Goal: Task Accomplishment & Management: Manage account settings

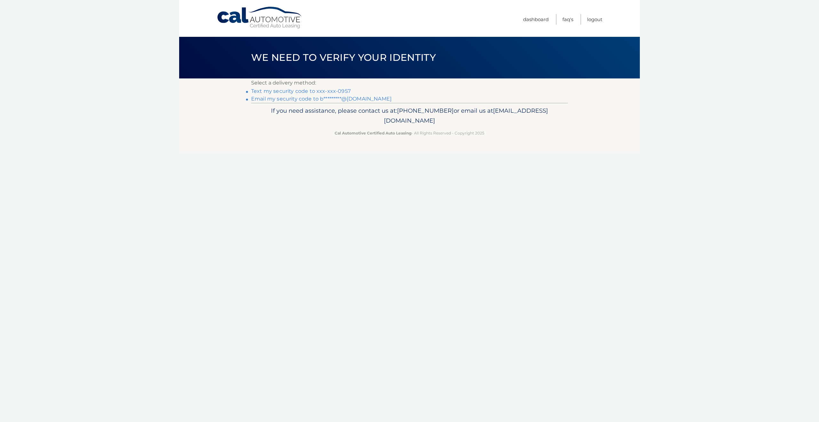
click at [261, 92] on link "Text my security code to xxx-xxx-0957" at bounding box center [301, 91] width 100 height 6
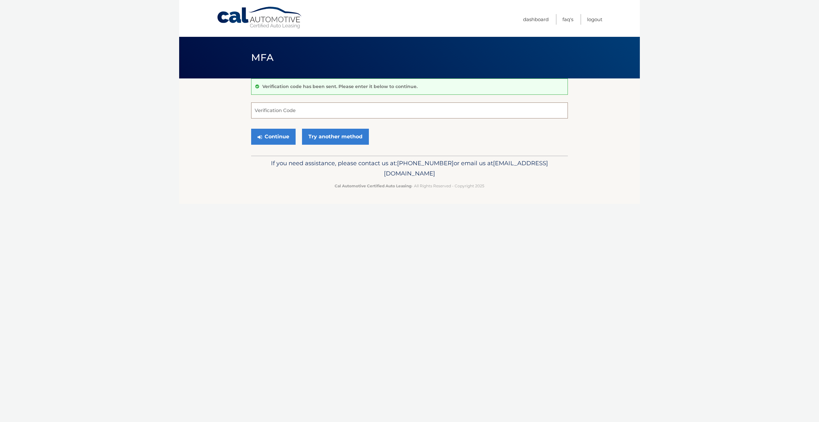
click at [269, 111] on input "Verification Code" at bounding box center [409, 110] width 317 height 16
type input "320896"
click at [271, 140] on button "Continue" at bounding box center [273, 137] width 44 height 16
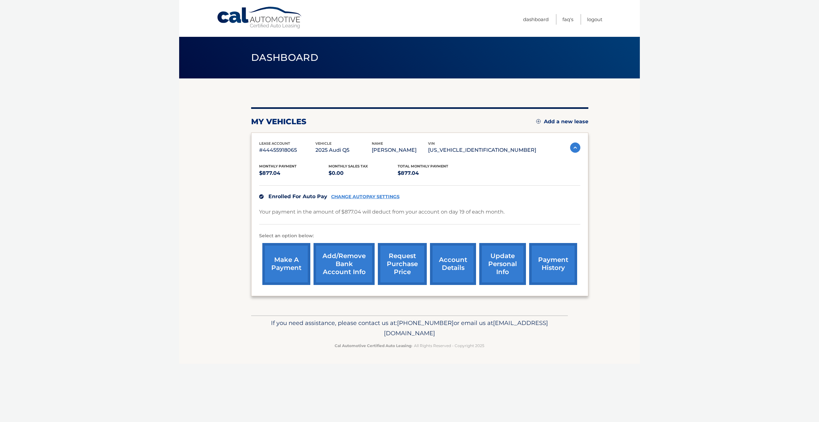
click at [457, 267] on link "account details" at bounding box center [453, 264] width 46 height 42
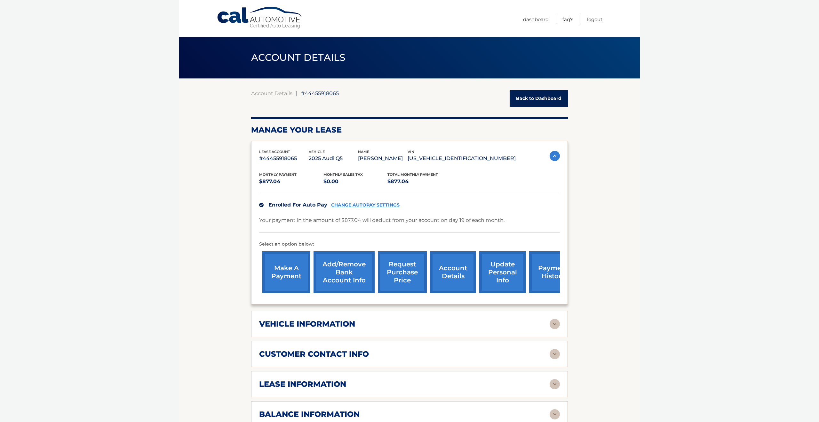
click at [548, 274] on link "payment history" at bounding box center [553, 272] width 48 height 42
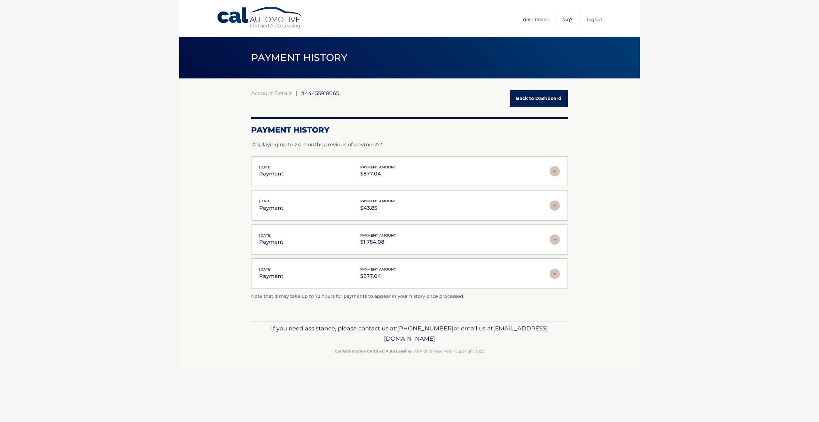
click at [551, 204] on img at bounding box center [555, 205] width 10 height 10
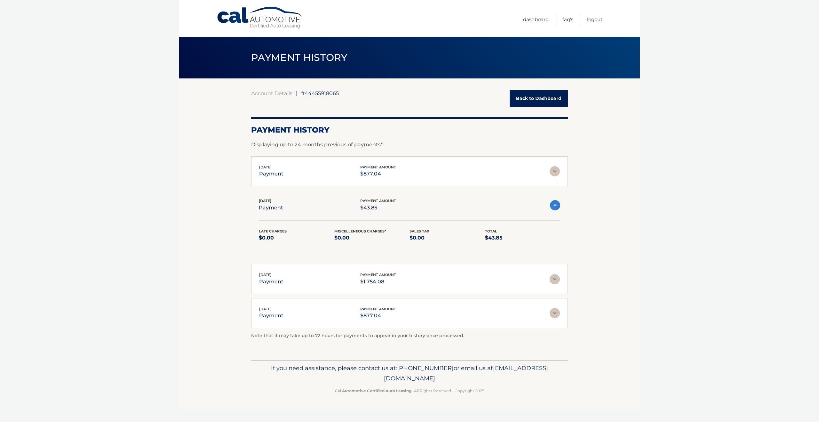
click at [553, 173] on img at bounding box center [555, 171] width 10 height 10
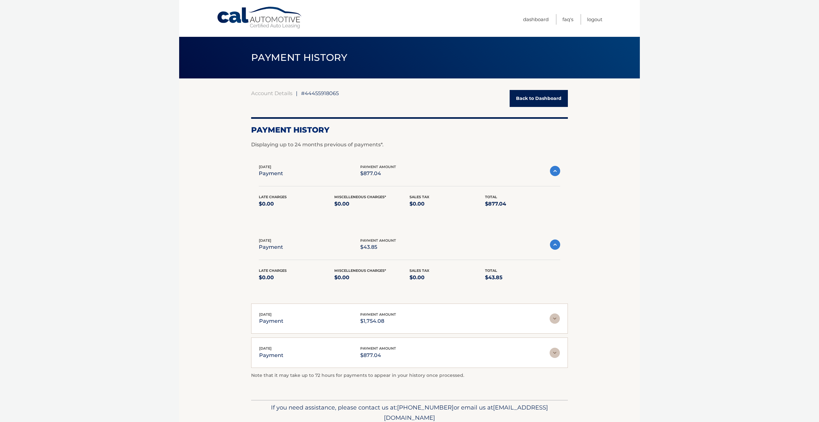
click at [538, 103] on link "Back to Dashboard" at bounding box center [539, 98] width 58 height 17
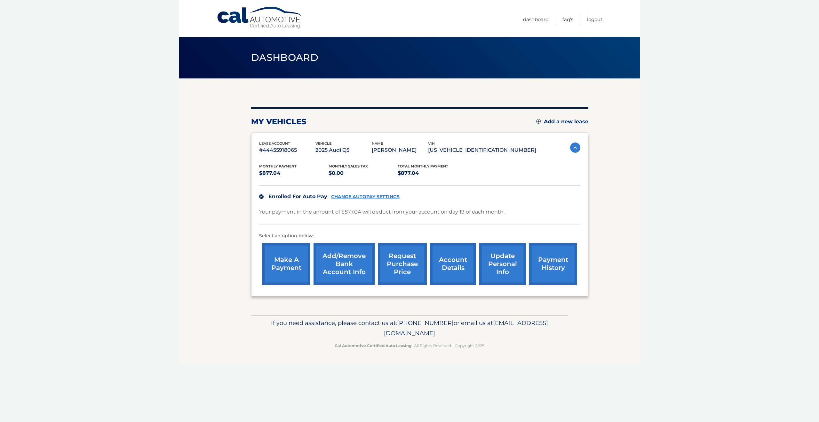
click at [293, 262] on link "make a payment" at bounding box center [286, 264] width 48 height 42
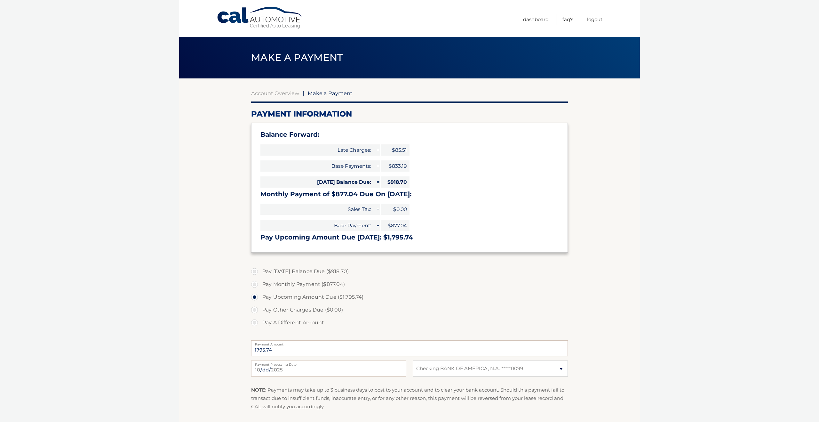
select select "MTM3ZDk3ZDUtZWIwNi00ZTMwLTllM2UtYzcyYjc3YmRkYzYy"
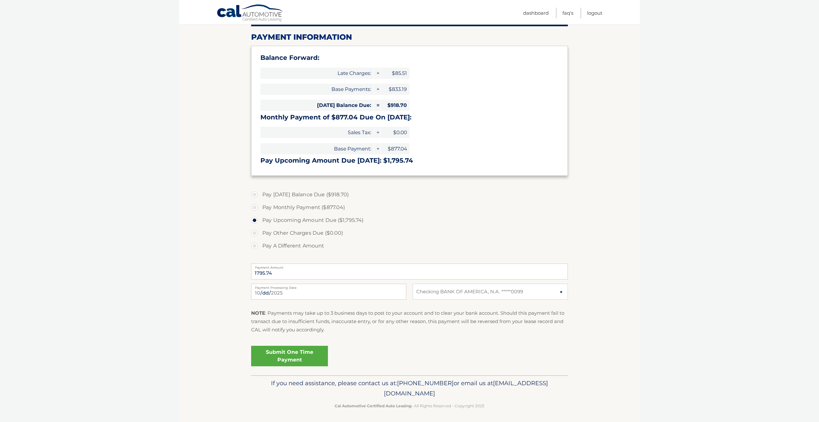
scroll to position [79, 0]
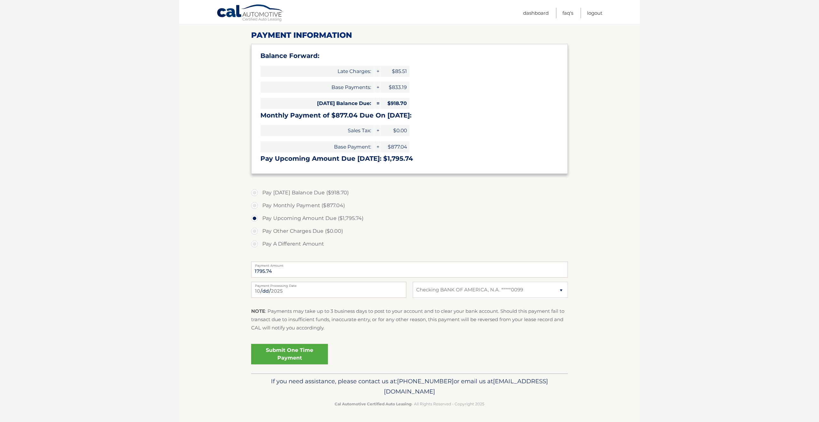
click at [312, 352] on link "Submit One Time Payment" at bounding box center [289, 354] width 77 height 20
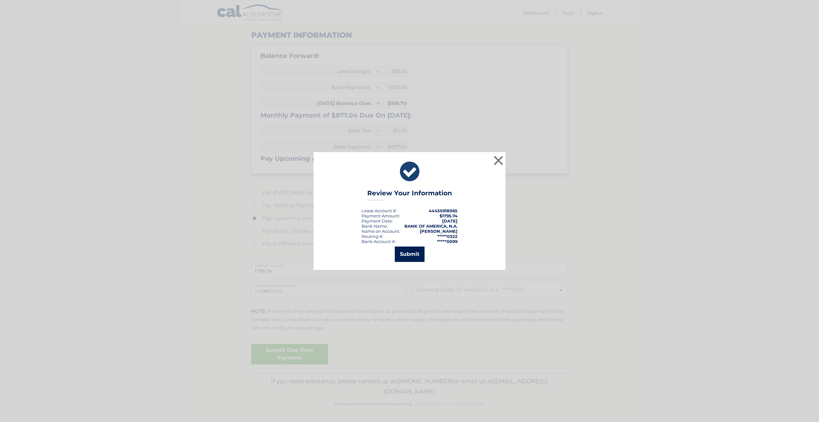
click at [400, 256] on button "Submit" at bounding box center [410, 253] width 30 height 15
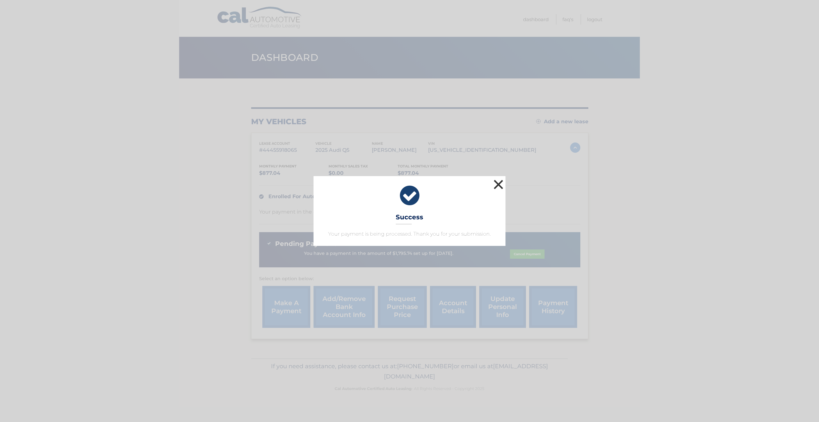
click at [501, 184] on button "×" at bounding box center [498, 184] width 13 height 13
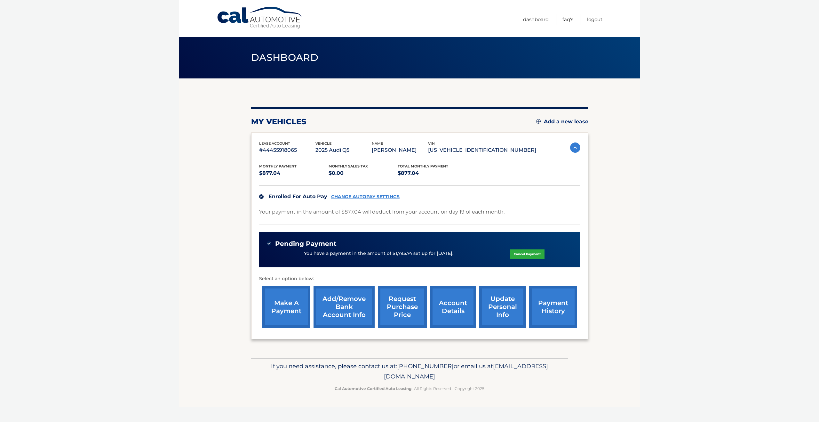
click at [447, 313] on link "account details" at bounding box center [453, 307] width 46 height 42
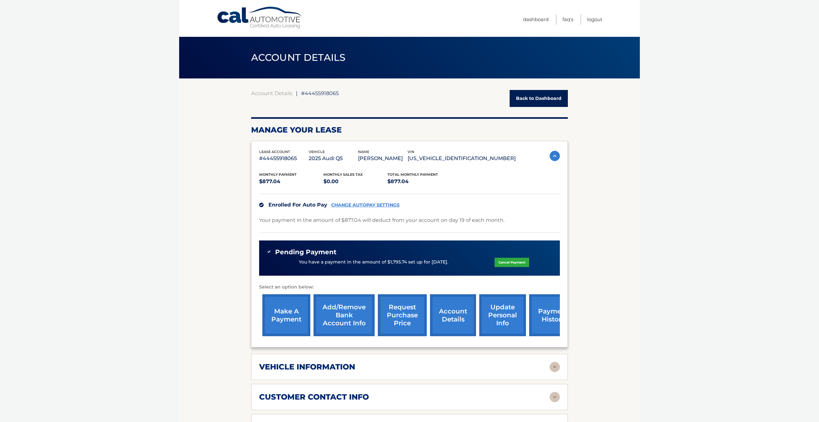
click at [356, 206] on link "CHANGE AUTOPAY SETTINGS" at bounding box center [365, 204] width 68 height 5
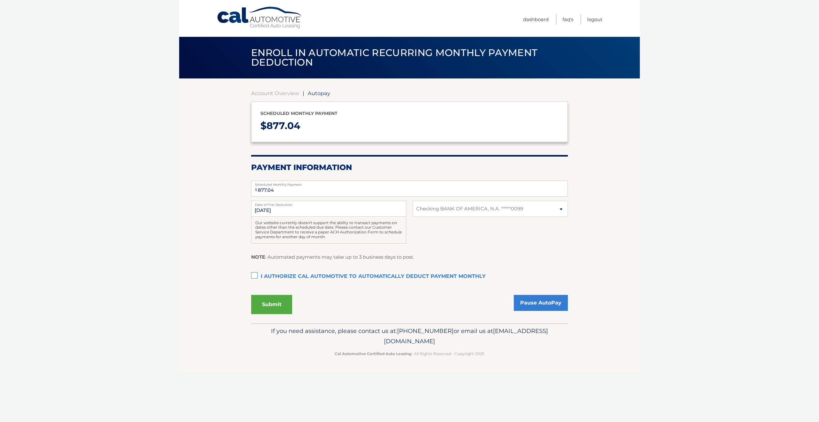
select select "MTM3ZDk3ZDUtZWIwNi00ZTMwLTllM2UtYzcyYjc3YmRkYzYy"
click at [315, 210] on input "[DATE]" at bounding box center [328, 209] width 155 height 16
drag, startPoint x: 254, startPoint y: 210, endPoint x: 309, endPoint y: 212, distance: 54.1
click at [309, 212] on input "[DATE]" at bounding box center [328, 209] width 155 height 16
click at [338, 214] on input "[DATE]" at bounding box center [328, 209] width 155 height 16
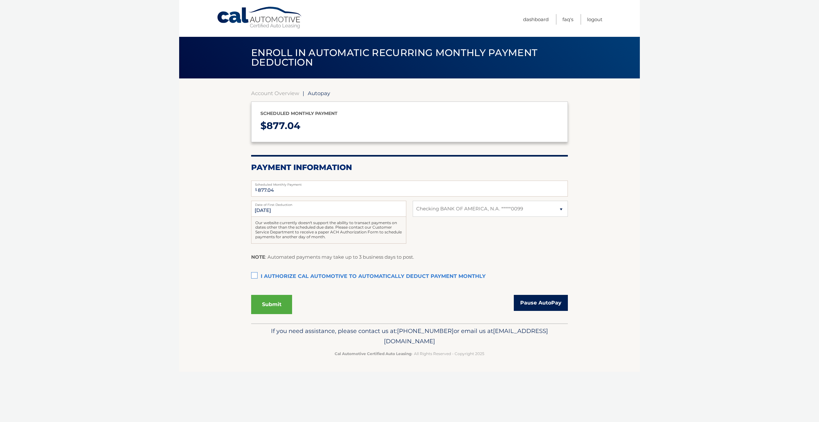
click at [542, 301] on link "Pause AutoPay" at bounding box center [541, 303] width 54 height 16
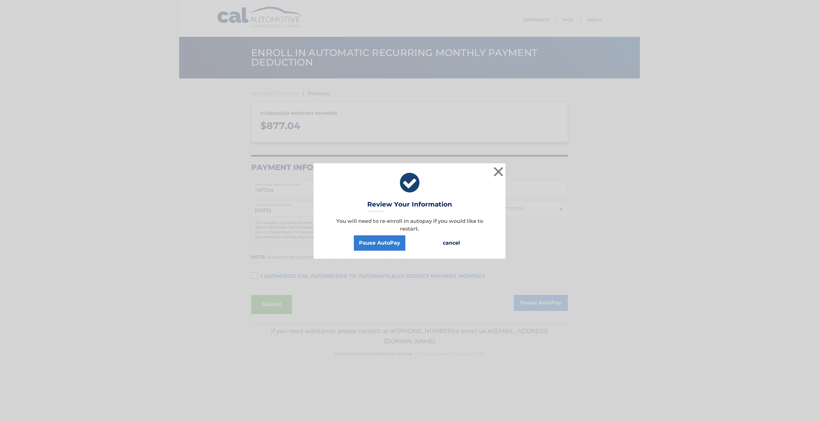
click at [456, 244] on button "cancel" at bounding box center [452, 242] width 28 height 15
